Goal: Transaction & Acquisition: Purchase product/service

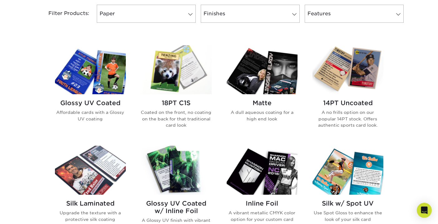
scroll to position [273, 0]
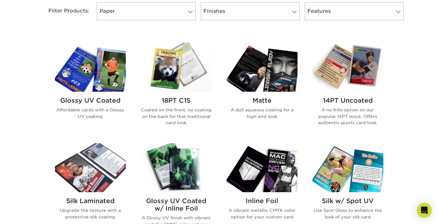
click at [359, 69] on img at bounding box center [348, 67] width 71 height 49
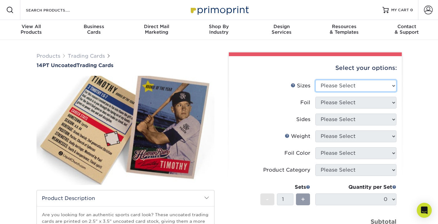
select select "2.50x3.50"
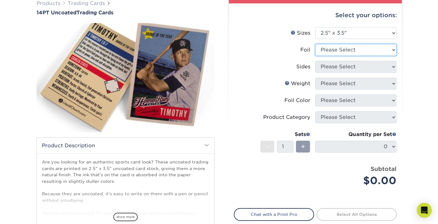
scroll to position [61, 0]
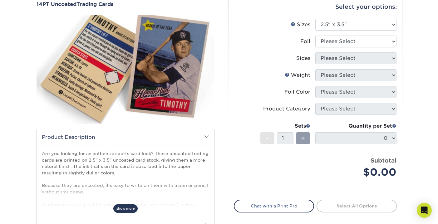
click at [121, 208] on span "show more" at bounding box center [125, 209] width 24 height 8
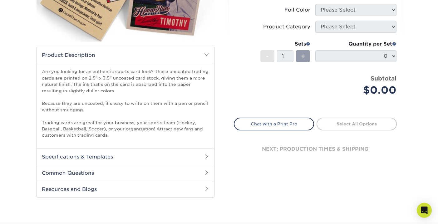
scroll to position [146, 0]
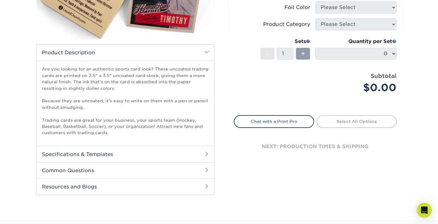
click at [175, 157] on h2 "Specifications & Templates" at bounding box center [125, 154] width 177 height 16
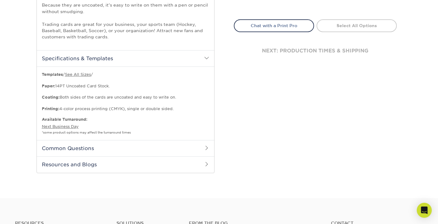
scroll to position [242, 0]
click at [176, 156] on h2 "Common Questions" at bounding box center [125, 148] width 177 height 16
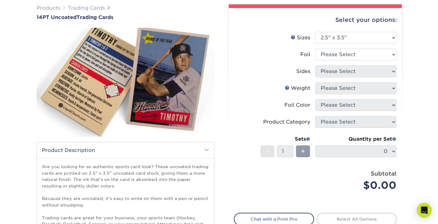
scroll to position [44, 0]
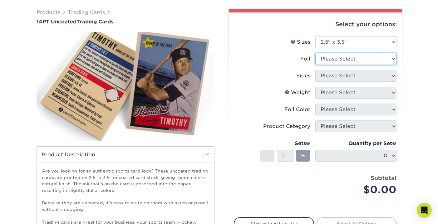
select select "0"
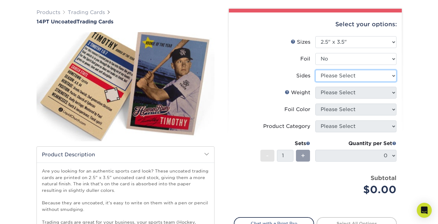
select select "13abbda7-1d64-4f25-8bb2-c179b224825d"
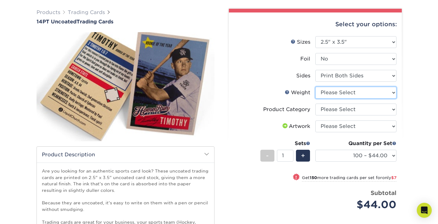
select select "14PT Uncoated"
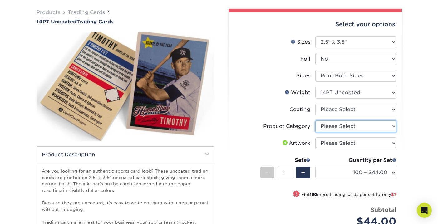
select select "c2f9bce9-36c2-409d-b101-c29d9d031e18"
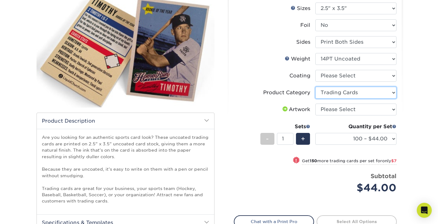
scroll to position [78, 0]
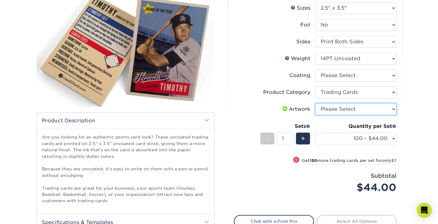
select select "upload"
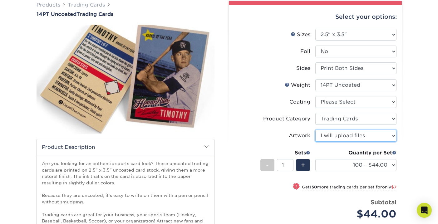
scroll to position [54, 0]
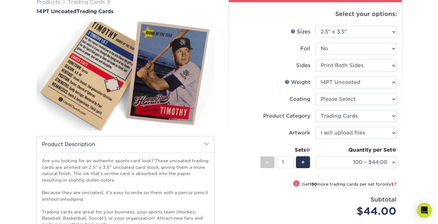
click at [308, 149] on span at bounding box center [308, 150] width 4 height 4
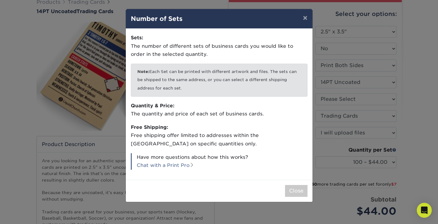
click at [260, 209] on div "× Number of Sets Sets: The number of different sets of business cards you would…" at bounding box center [219, 112] width 438 height 224
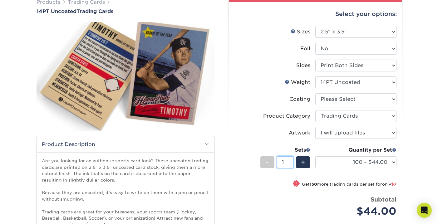
drag, startPoint x: 285, startPoint y: 162, endPoint x: 279, endPoint y: 161, distance: 6.6
click at [279, 161] on input "1" at bounding box center [285, 163] width 17 height 12
type input "20"
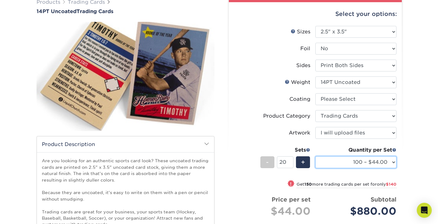
select select "2500 – $148.00"
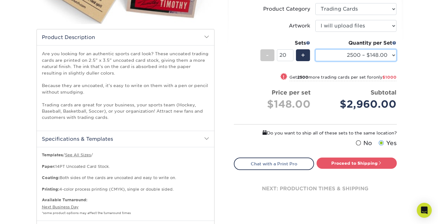
scroll to position [160, 0]
